Goal: Task Accomplishment & Management: Manage account settings

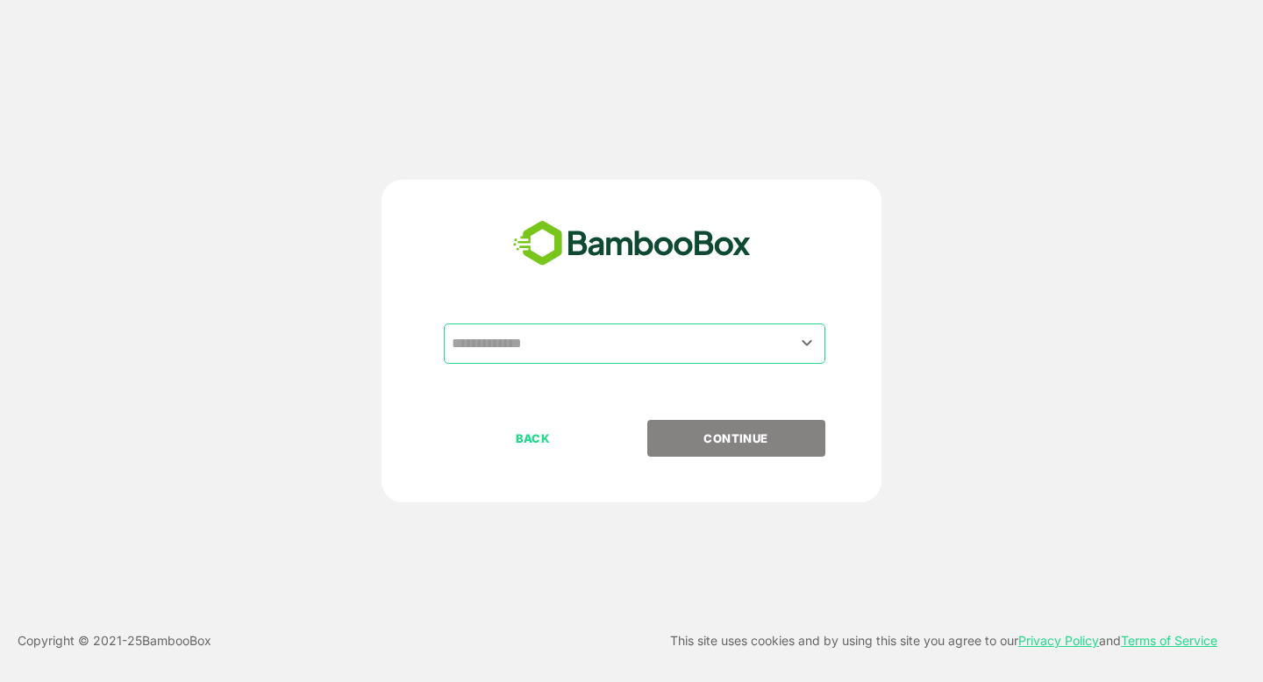
click at [480, 338] on input "text" at bounding box center [634, 343] width 375 height 33
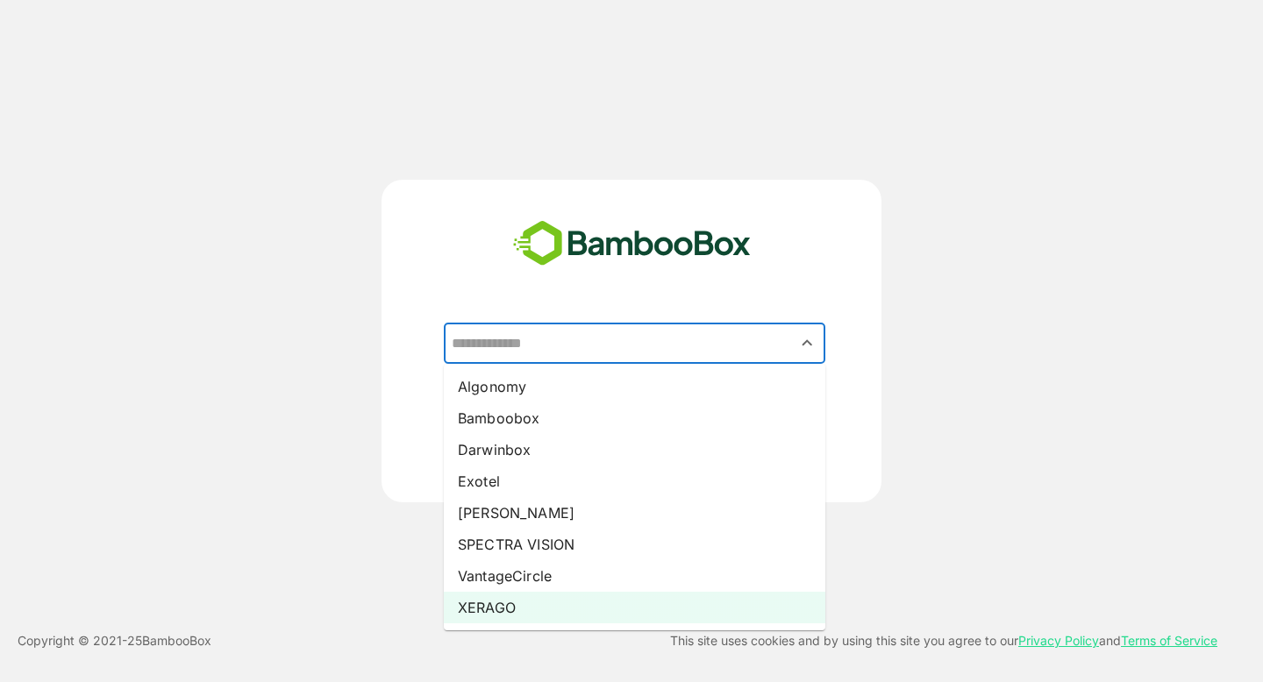
click at [499, 606] on li "XERAGO" at bounding box center [635, 608] width 382 height 32
type input "******"
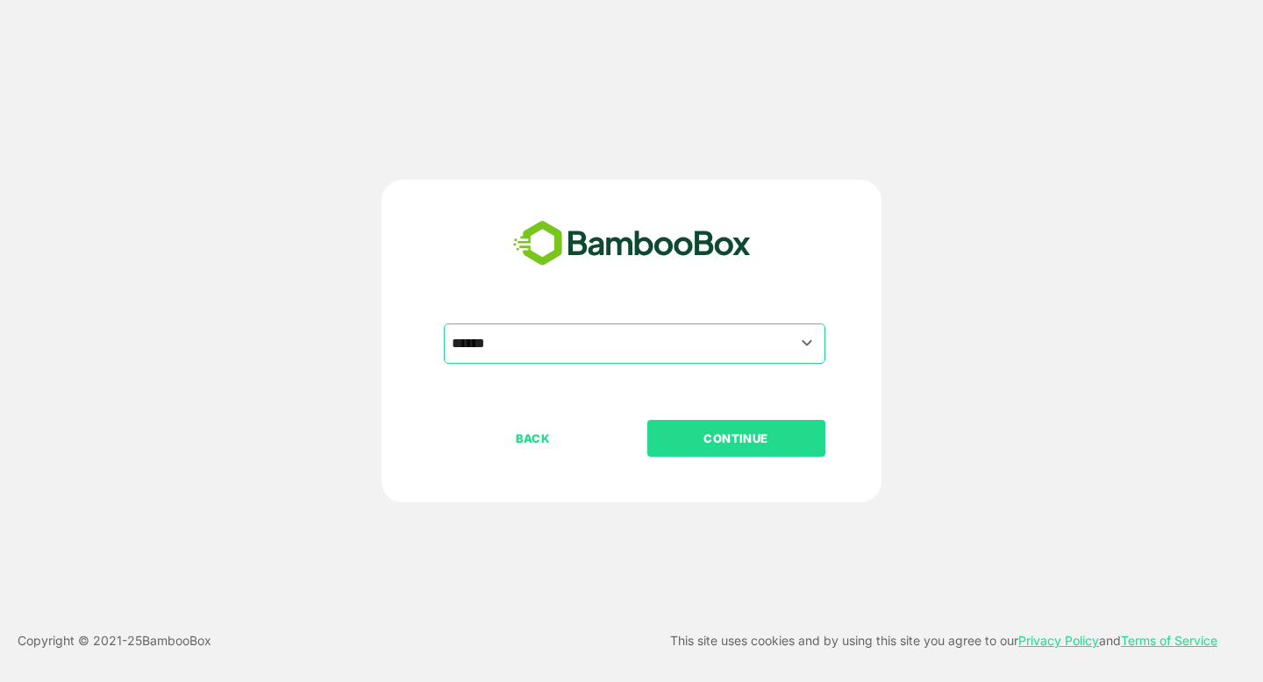
click at [707, 449] on button "CONTINUE" at bounding box center [736, 438] width 178 height 37
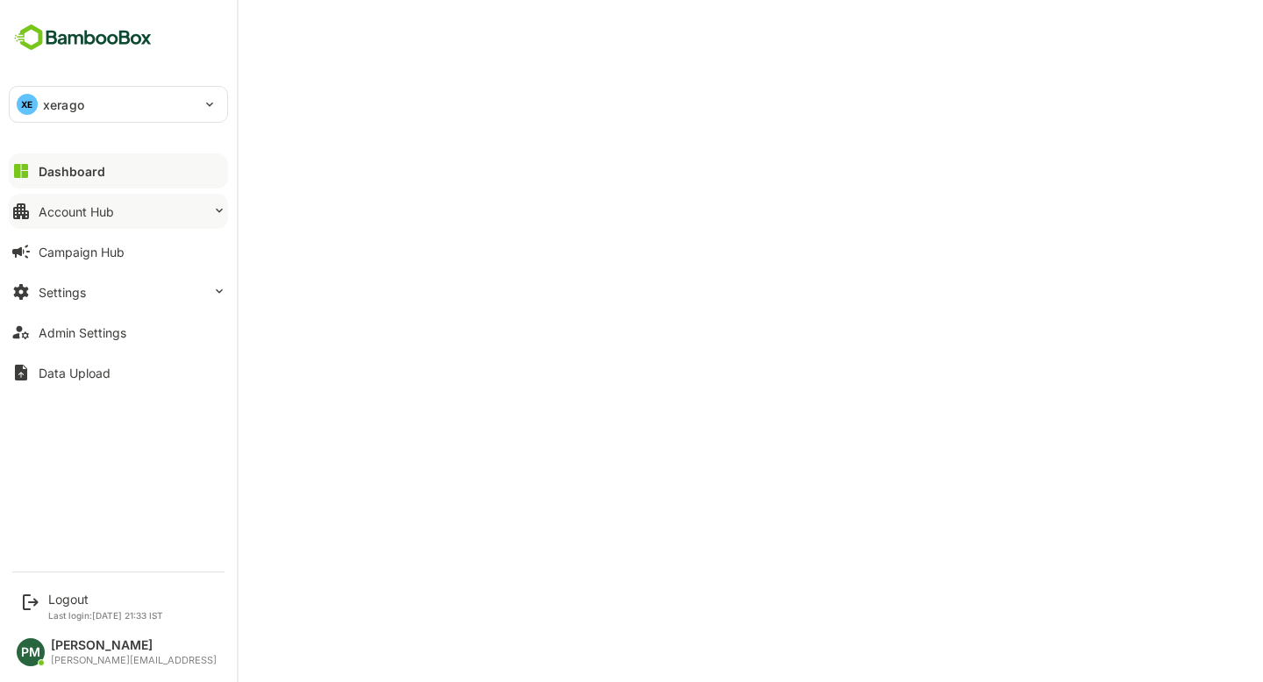
click at [75, 215] on div "Account Hub" at bounding box center [76, 211] width 75 height 15
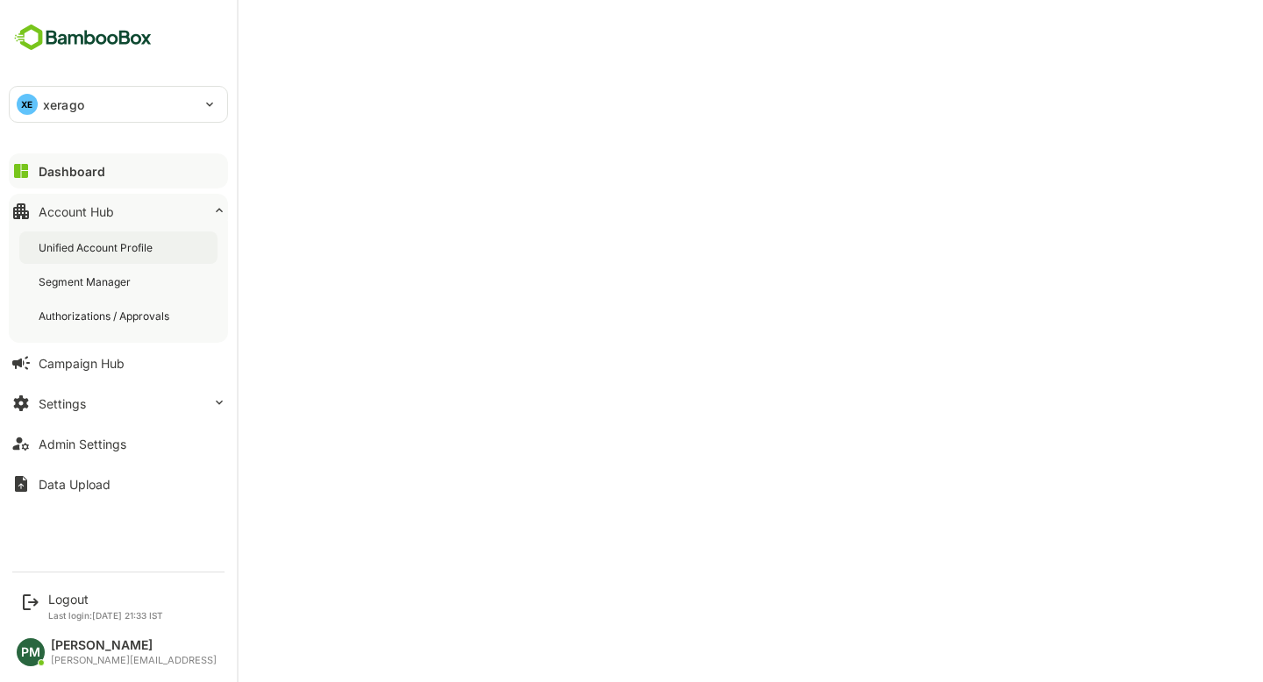
click at [139, 250] on div "Unified Account Profile" at bounding box center [98, 247] width 118 height 15
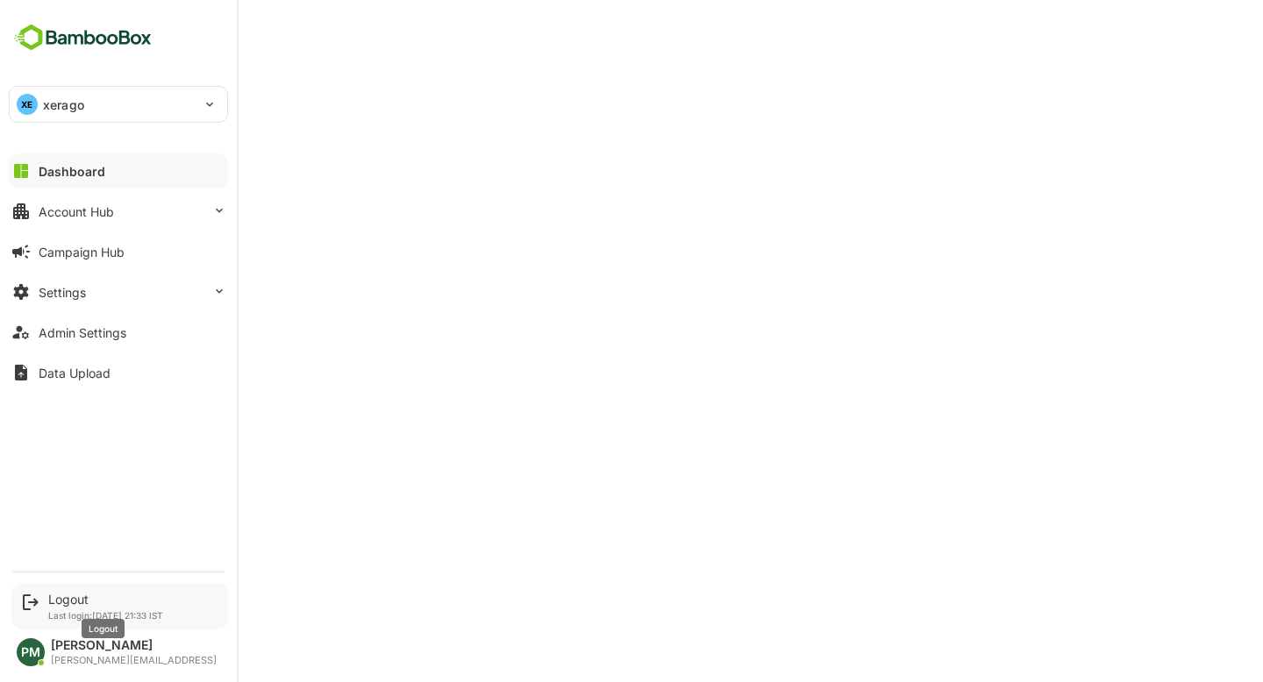
click at [70, 596] on div "Logout" at bounding box center [105, 599] width 115 height 15
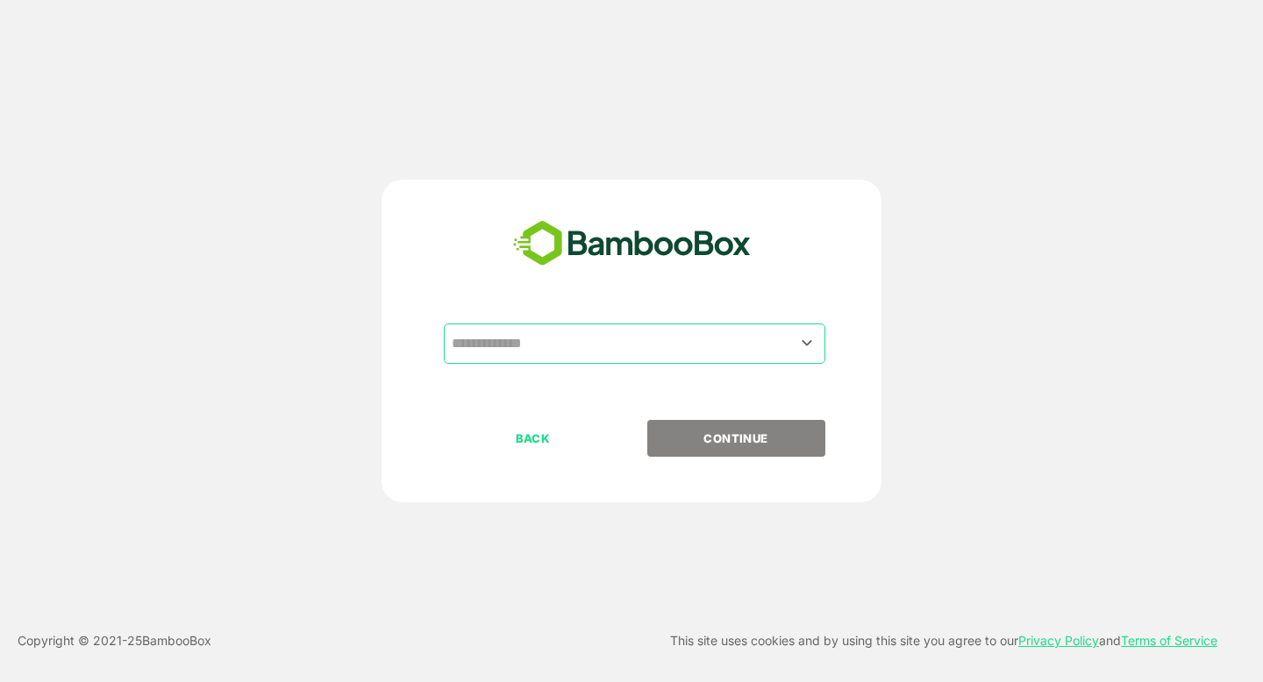
click at [622, 337] on input "text" at bounding box center [634, 343] width 375 height 33
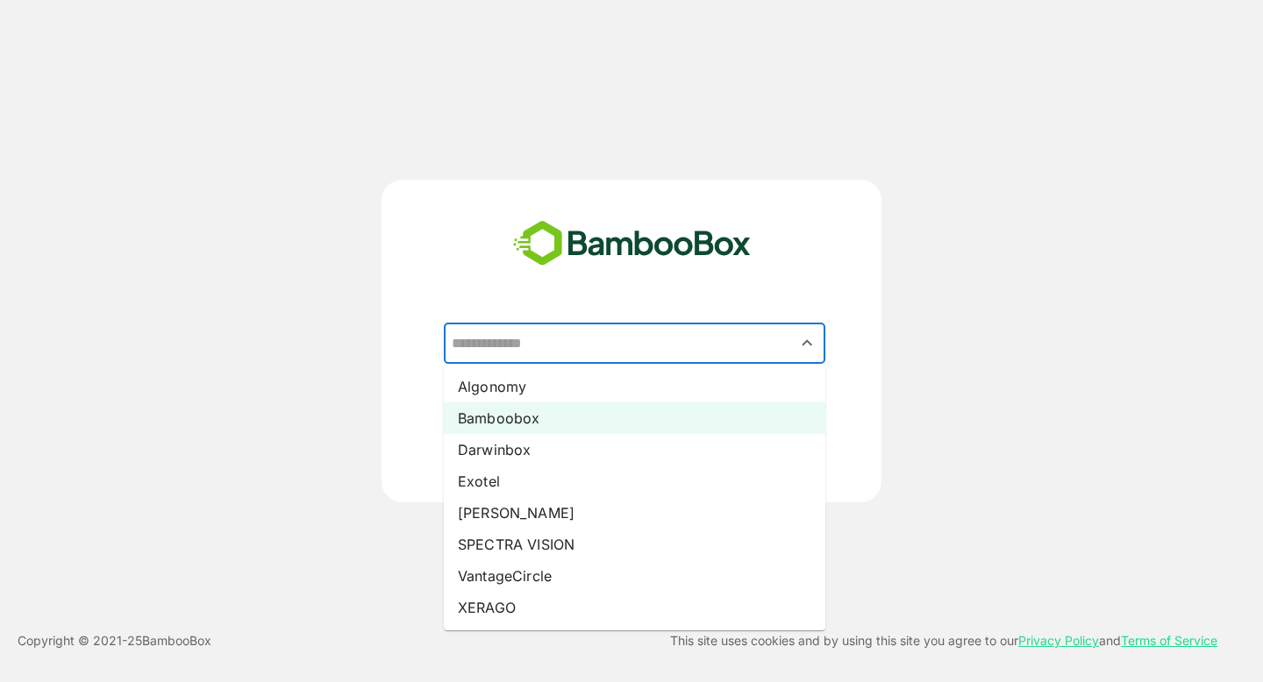
click at [562, 418] on li "Bamboobox" at bounding box center [635, 419] width 382 height 32
type input "*********"
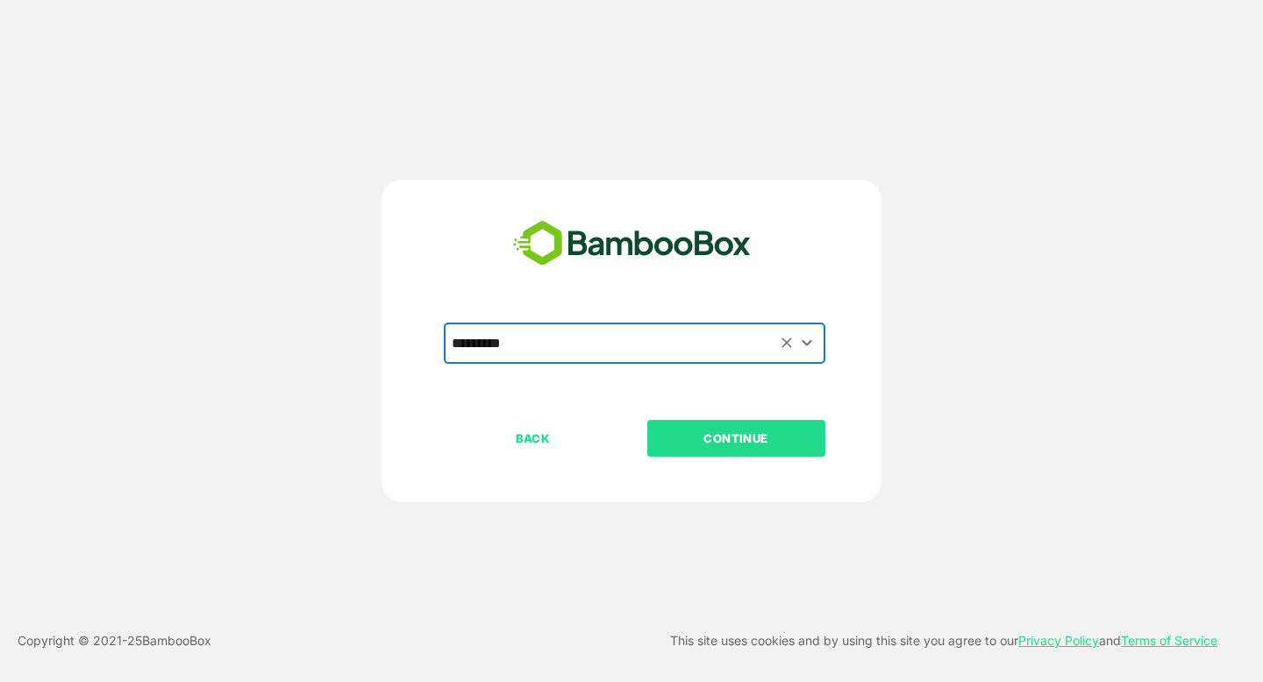
click at [690, 430] on p "CONTINUE" at bounding box center [735, 438] width 175 height 19
click at [745, 440] on p "CONTINUE" at bounding box center [735, 438] width 175 height 19
click at [744, 446] on p "CONTINUE" at bounding box center [735, 438] width 175 height 19
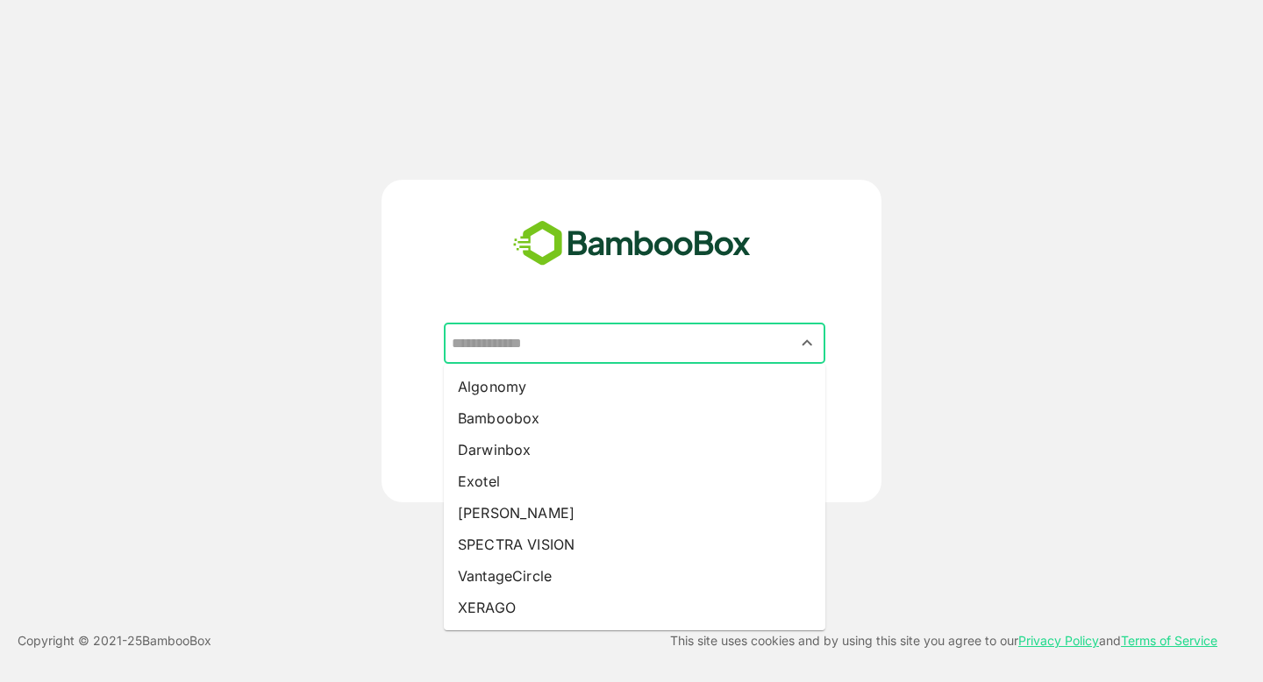
click at [546, 346] on input "text" at bounding box center [634, 343] width 375 height 33
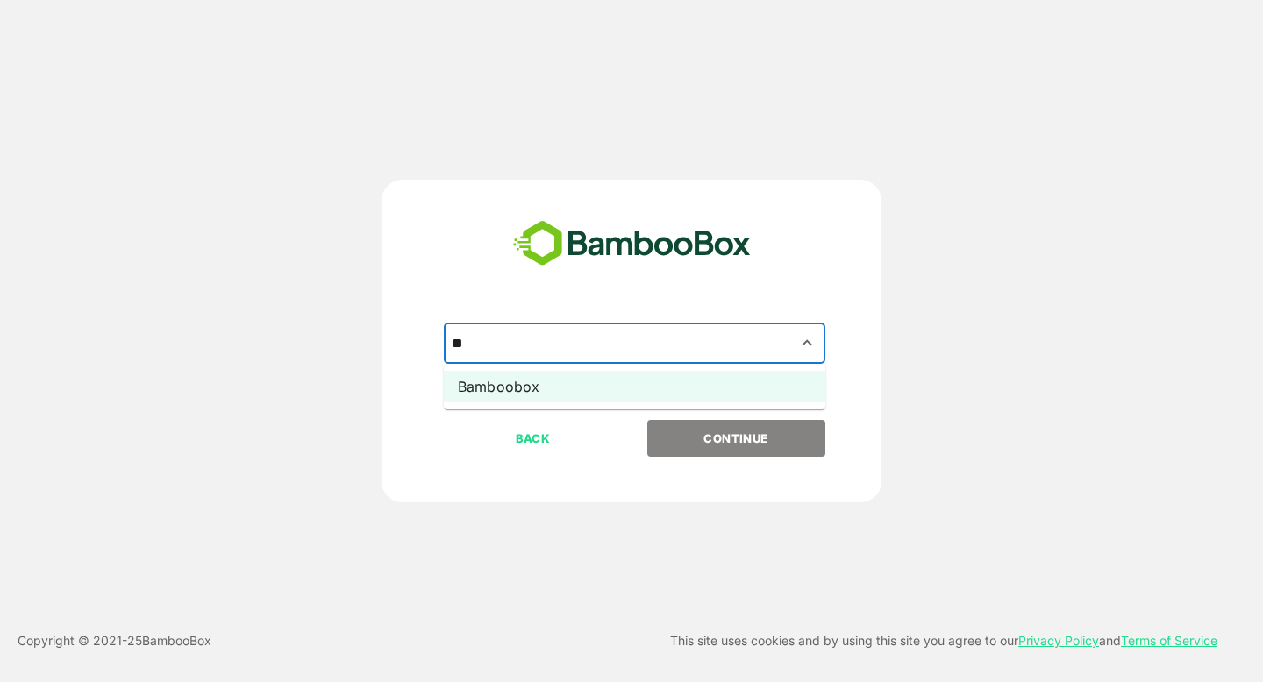
click at [532, 382] on li "Bamboobox" at bounding box center [635, 387] width 382 height 32
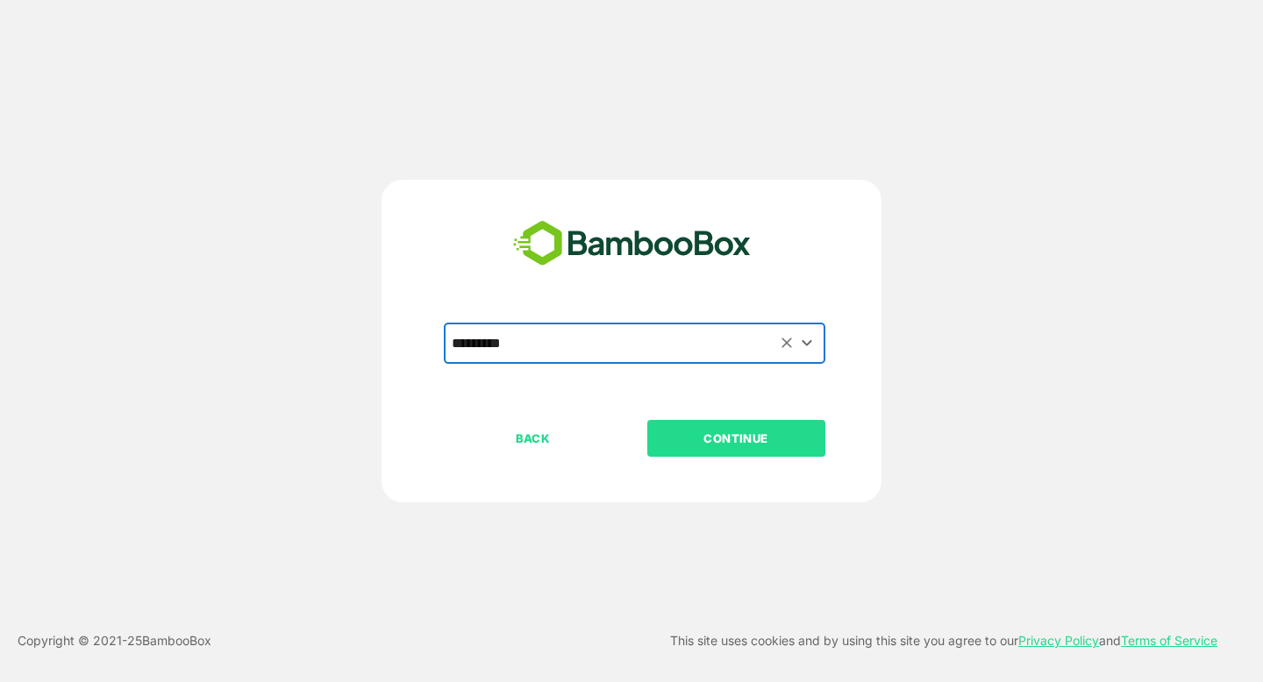
type input "*********"
click at [730, 434] on p "CONTINUE" at bounding box center [735, 438] width 175 height 19
click at [807, 436] on p "CONTINUE" at bounding box center [735, 438] width 175 height 19
click at [731, 445] on p "CONTINUE" at bounding box center [735, 438] width 175 height 19
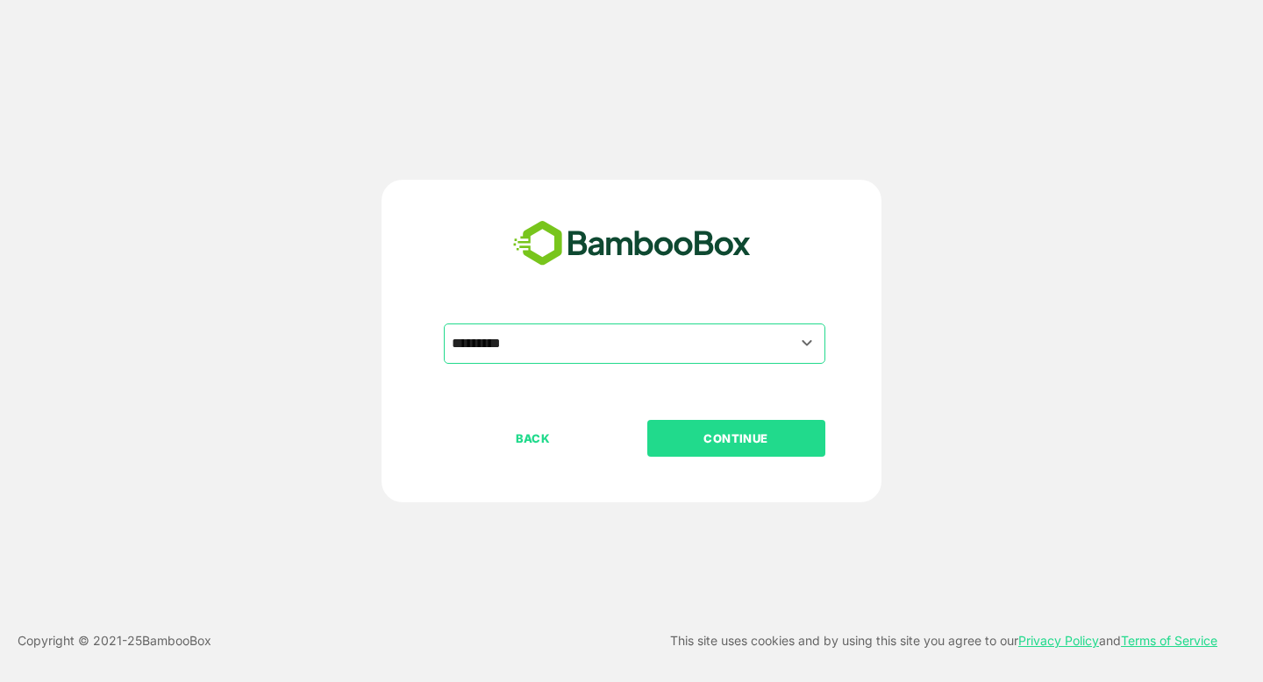
click at [731, 445] on p "CONTINUE" at bounding box center [735, 438] width 175 height 19
click at [739, 432] on p "CONTINUE" at bounding box center [735, 438] width 175 height 19
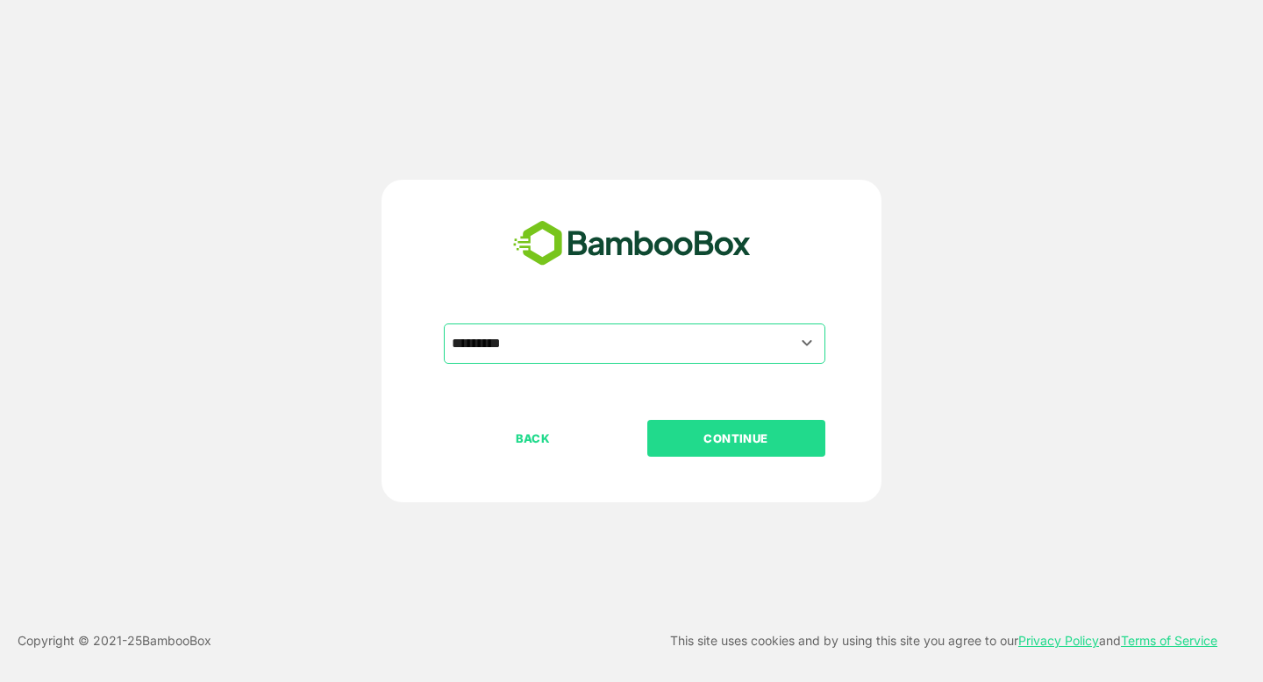
click at [739, 432] on p "CONTINUE" at bounding box center [735, 438] width 175 height 19
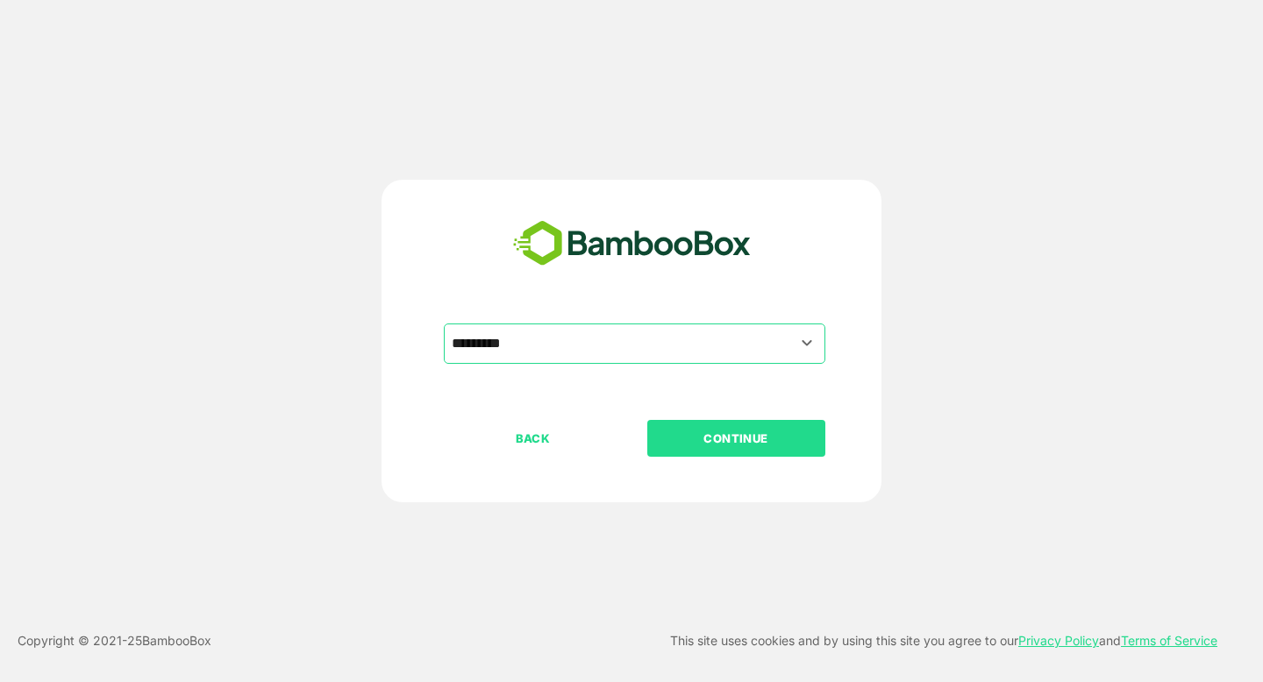
click at [739, 432] on p "CONTINUE" at bounding box center [735, 438] width 175 height 19
click at [725, 442] on p "CONTINUE" at bounding box center [735, 438] width 175 height 19
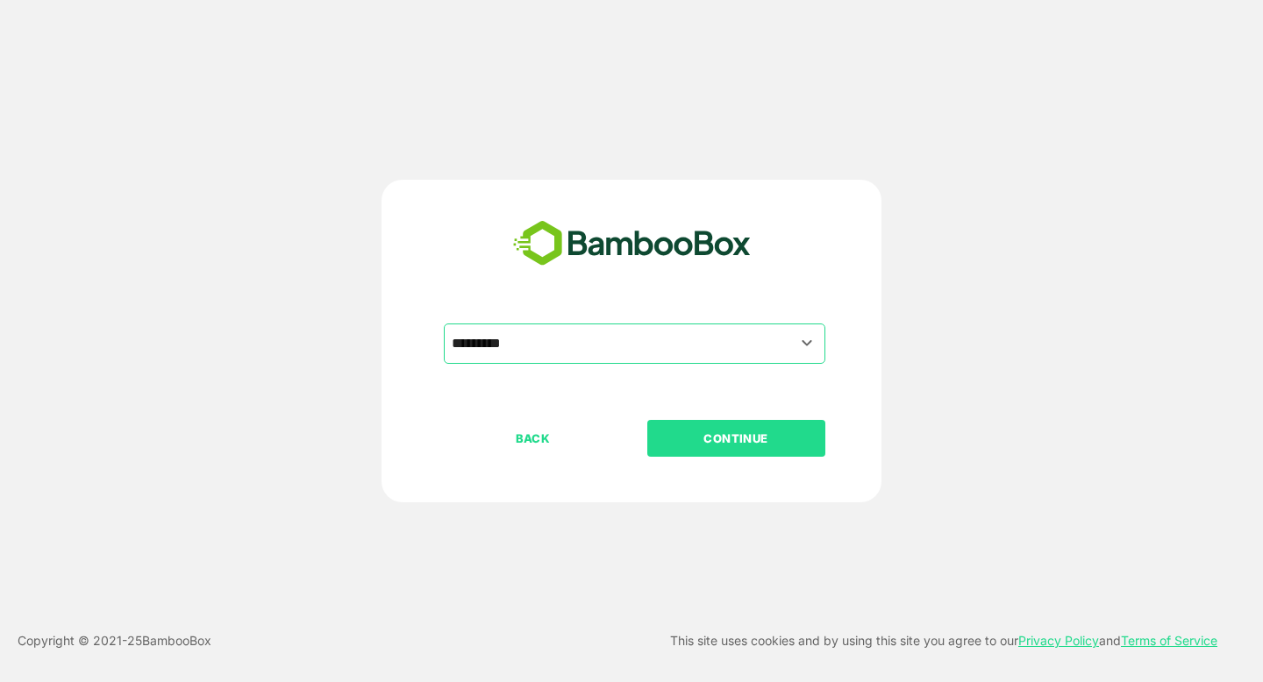
click at [725, 442] on p "CONTINUE" at bounding box center [735, 438] width 175 height 19
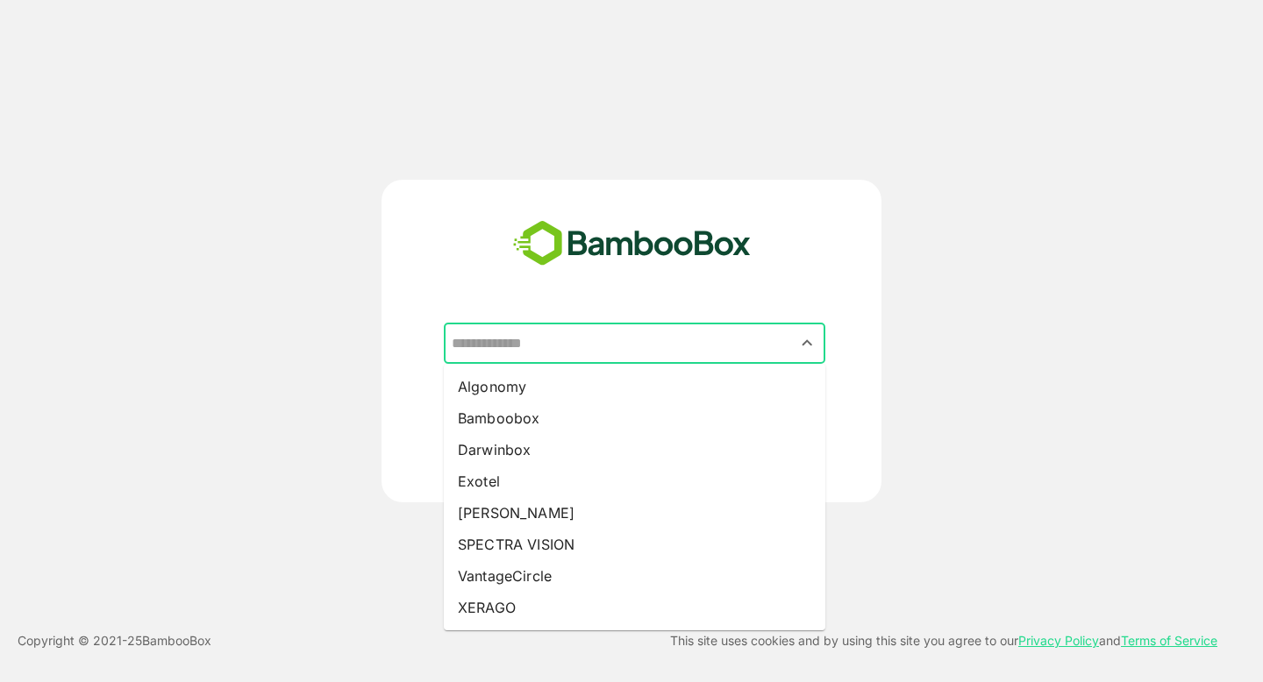
click at [491, 357] on input "text" at bounding box center [634, 343] width 375 height 33
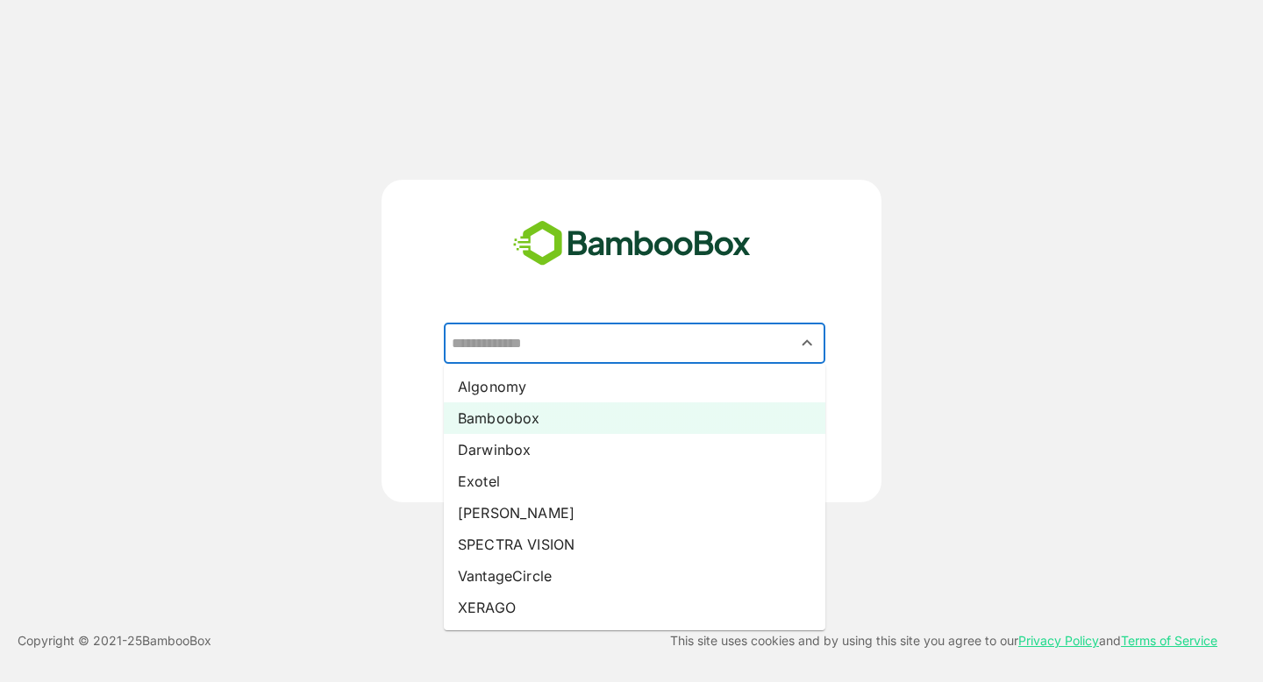
click at [512, 414] on li "Bamboobox" at bounding box center [635, 419] width 382 height 32
type input "*********"
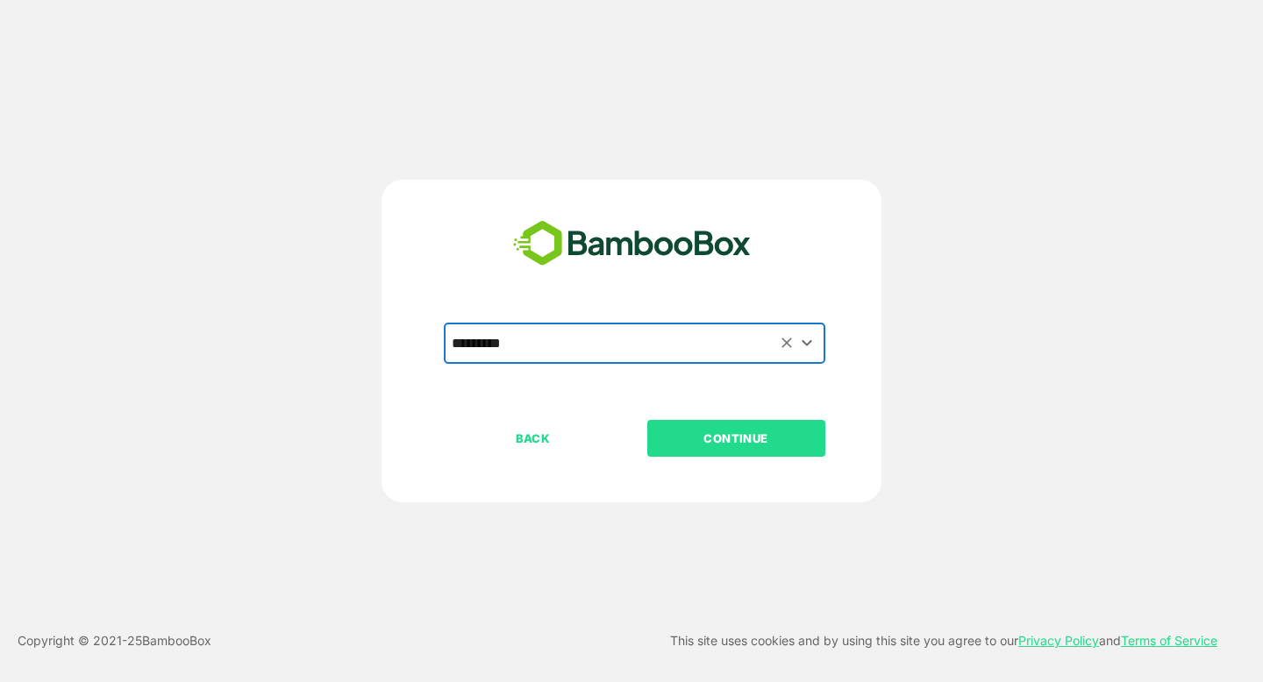
click at [778, 440] on p "CONTINUE" at bounding box center [735, 438] width 175 height 19
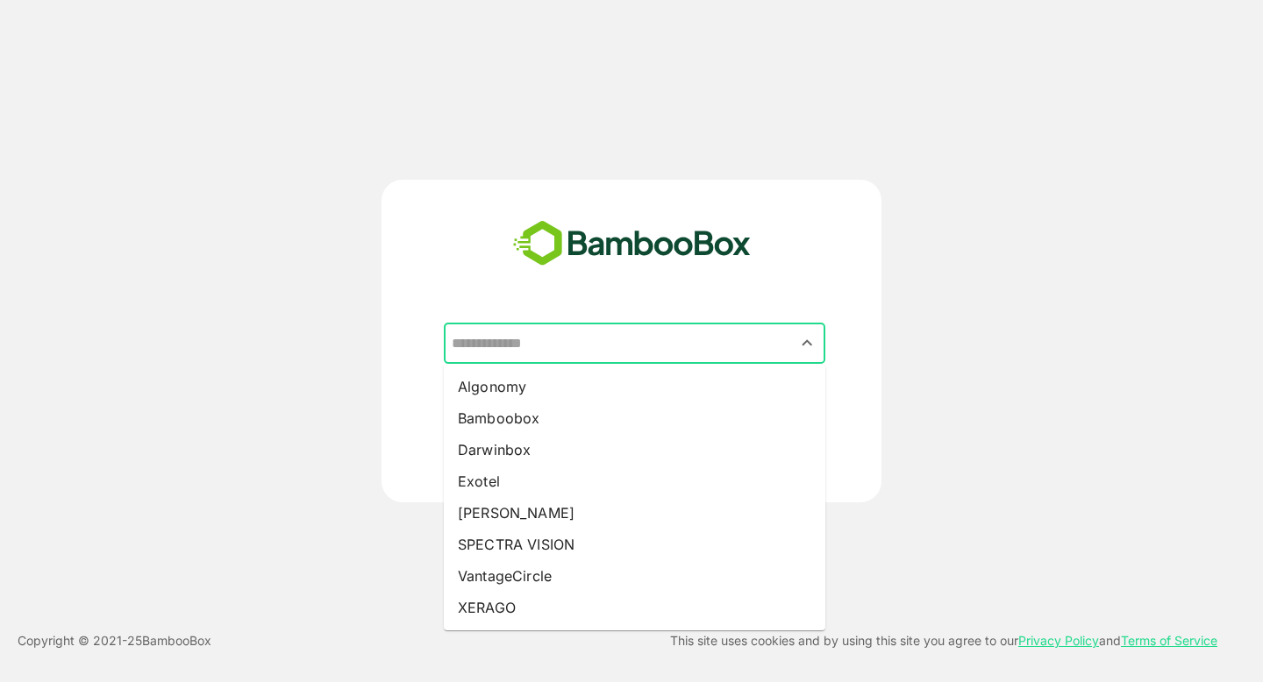
click at [552, 338] on input "text" at bounding box center [634, 343] width 375 height 33
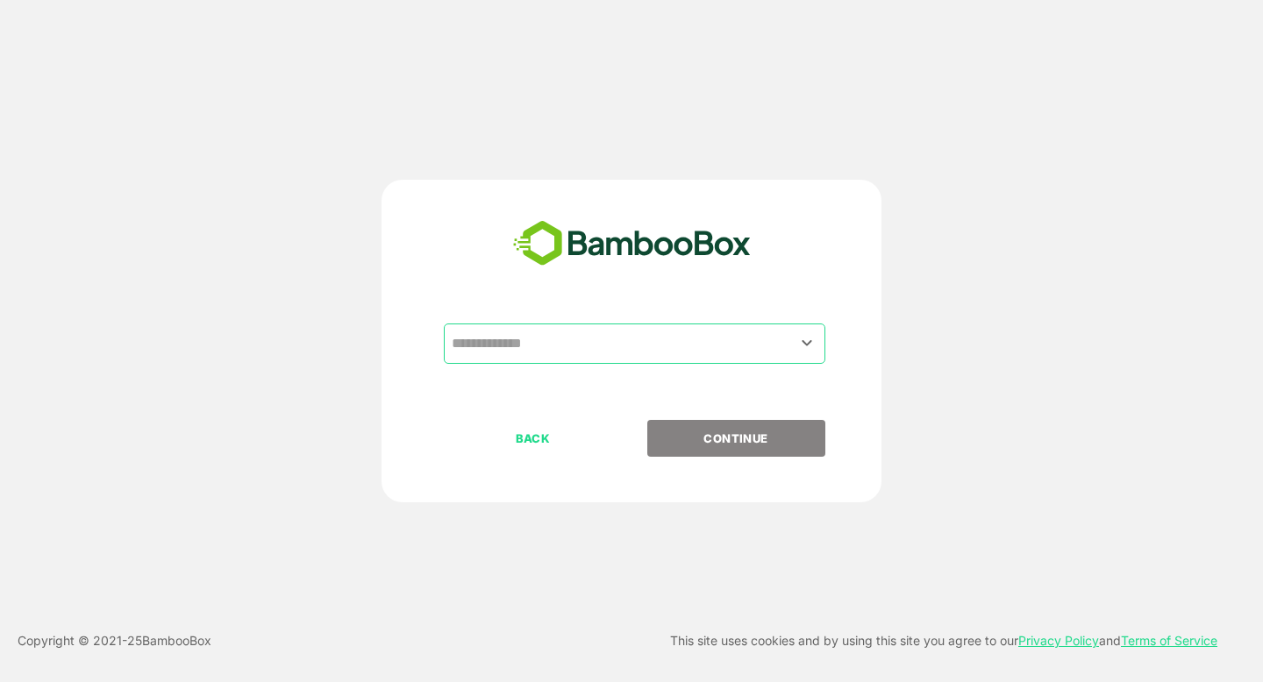
click at [561, 332] on input "text" at bounding box center [634, 343] width 375 height 33
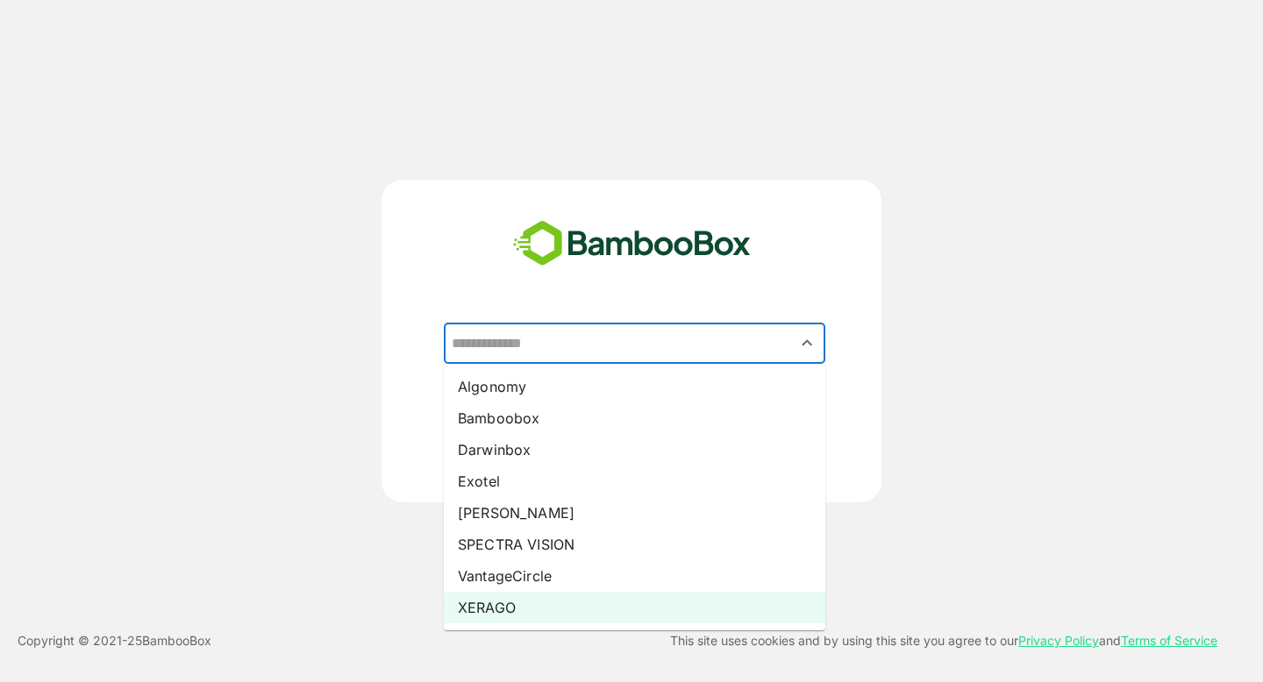
click at [488, 607] on li "XERAGO" at bounding box center [635, 608] width 382 height 32
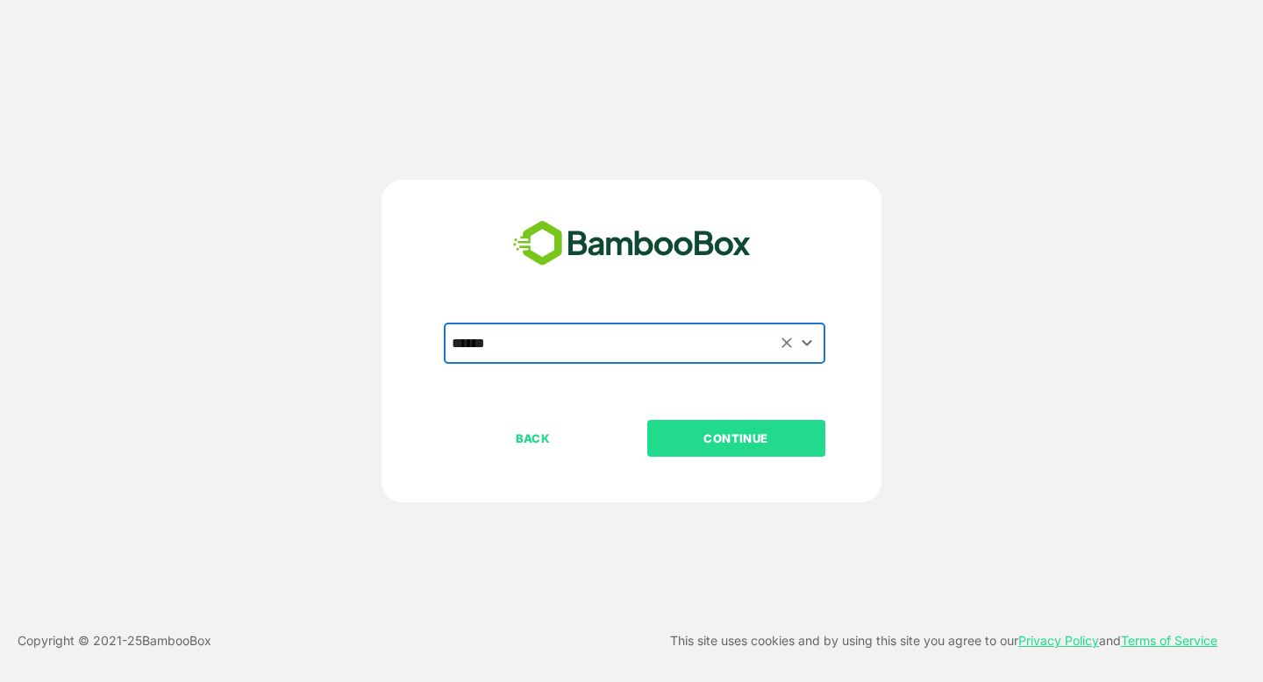
type input "******"
click at [726, 441] on p "CONTINUE" at bounding box center [735, 438] width 175 height 19
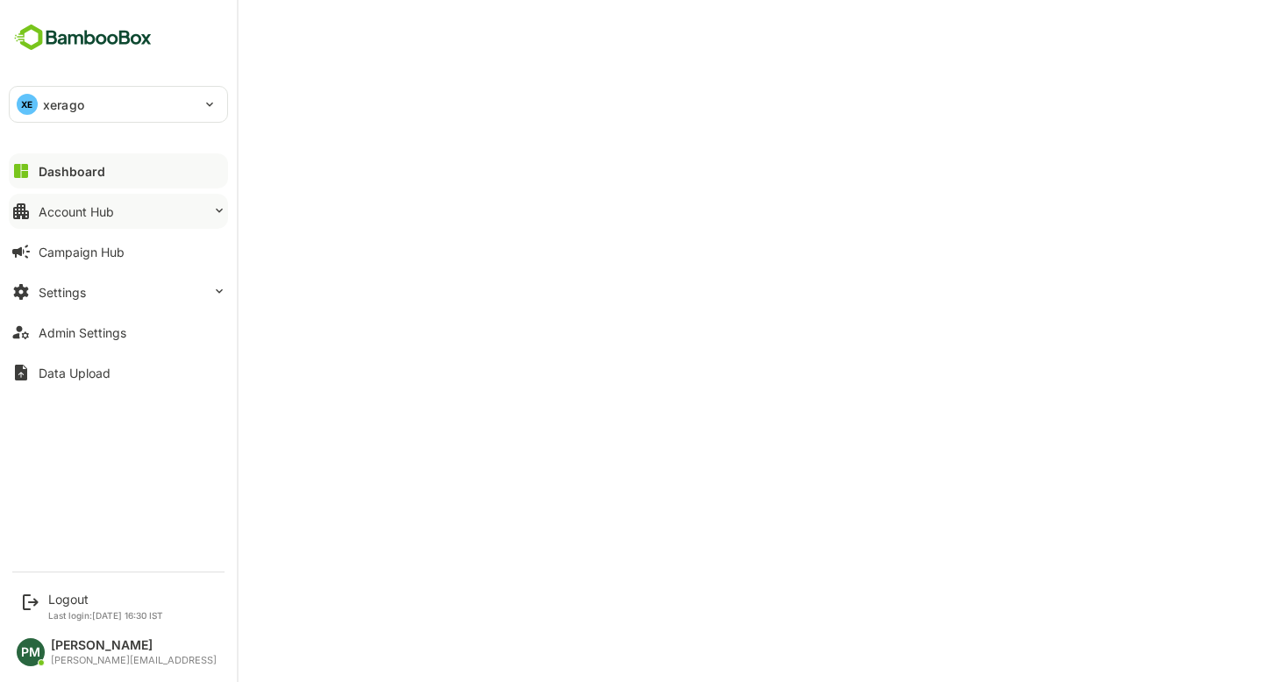
click at [104, 198] on button "Account Hub" at bounding box center [118, 211] width 219 height 35
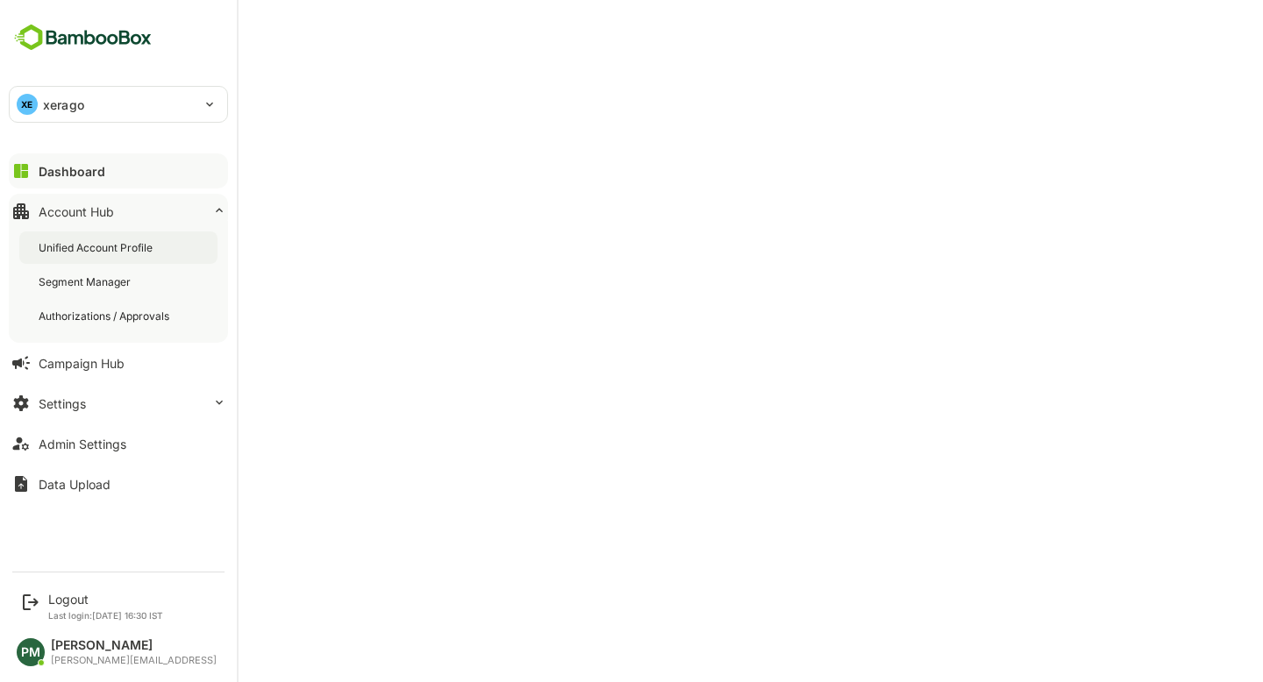
click at [112, 256] on div "Unified Account Profile" at bounding box center [118, 248] width 198 height 32
